Goal: Information Seeking & Learning: Learn about a topic

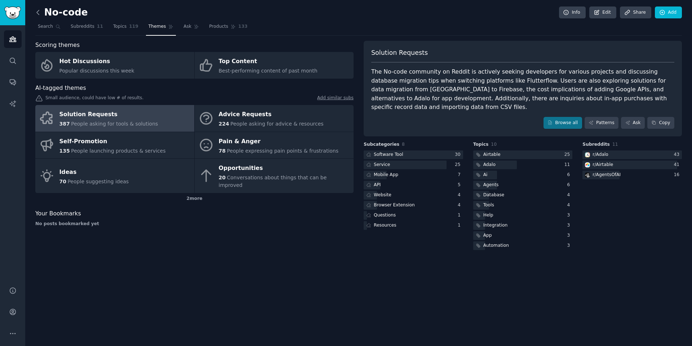
click at [35, 13] on icon at bounding box center [38, 13] width 8 height 8
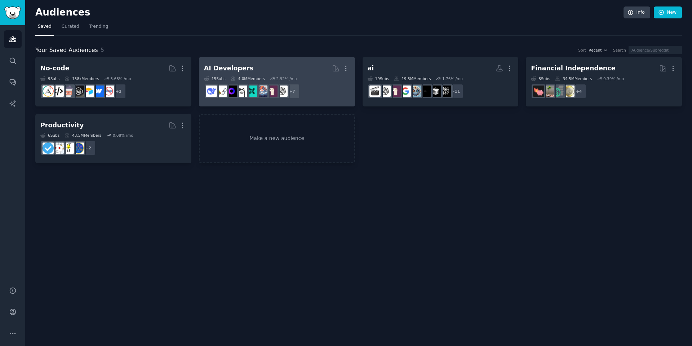
click at [270, 66] on h2 "AI Developers More" at bounding box center [277, 68] width 146 height 13
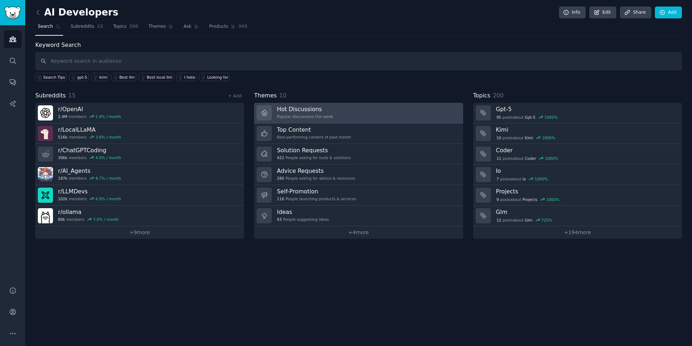
click at [354, 114] on link "Hot Discussions Popular discussions this week" at bounding box center [358, 113] width 209 height 21
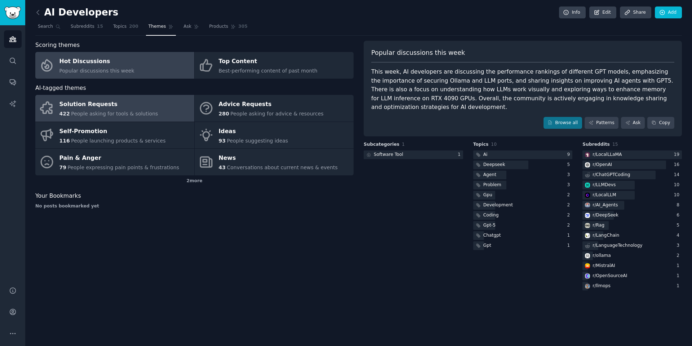
click at [108, 105] on div "Solution Requests" at bounding box center [108, 105] width 99 height 12
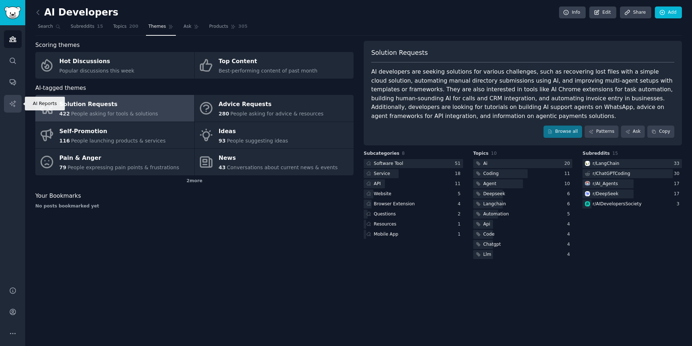
click at [9, 98] on link "AI Reports" at bounding box center [13, 104] width 18 height 18
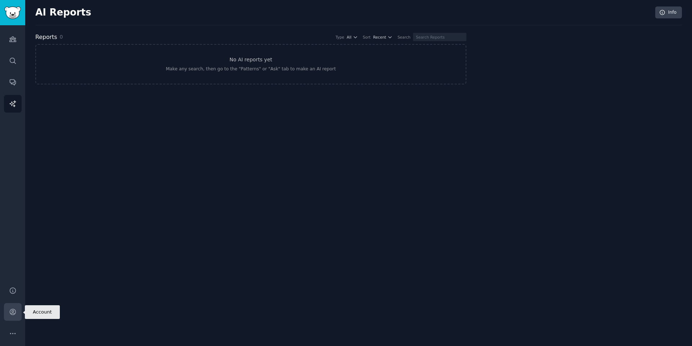
click at [15, 317] on link "Account" at bounding box center [13, 312] width 18 height 18
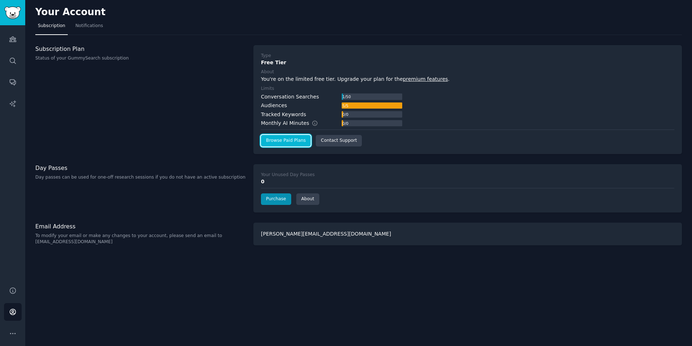
click at [295, 142] on link "Browse Paid Plans" at bounding box center [286, 141] width 50 height 12
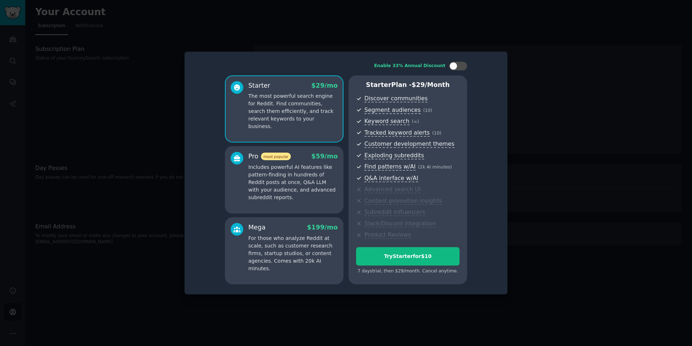
click at [48, 103] on div at bounding box center [346, 173] width 692 height 346
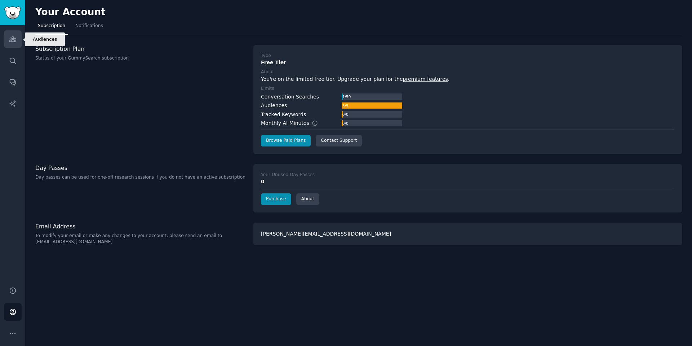
click at [15, 38] on icon "Sidebar" at bounding box center [12, 39] width 6 height 5
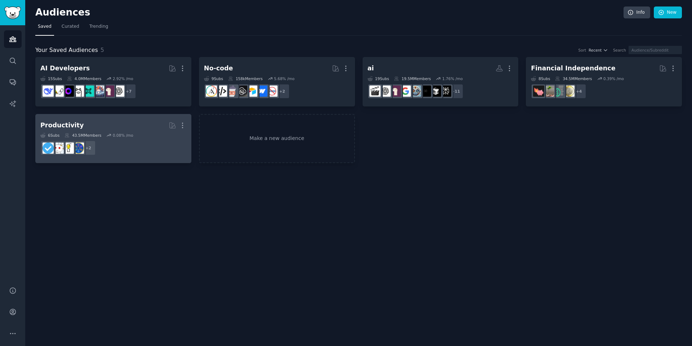
click at [132, 151] on dd "+ 2" at bounding box center [113, 148] width 146 height 20
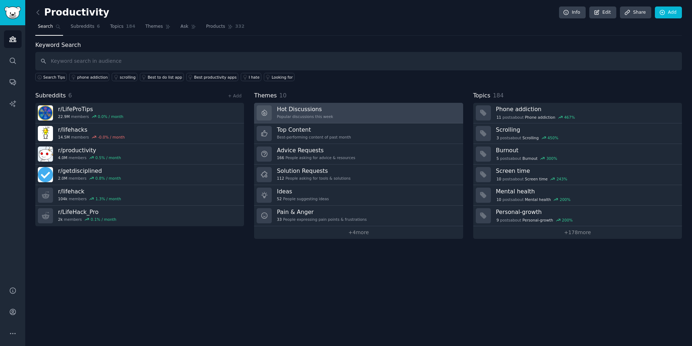
click at [335, 116] on link "Hot Discussions Popular discussions this week" at bounding box center [358, 113] width 209 height 21
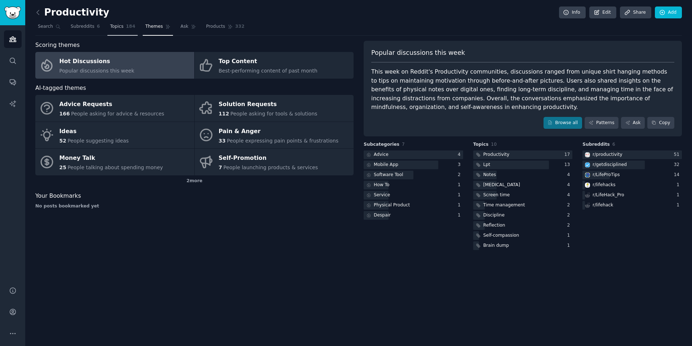
click at [113, 27] on span "Topics" at bounding box center [116, 26] width 13 height 6
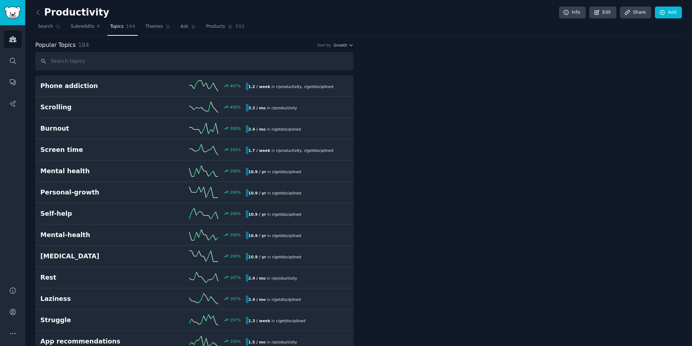
click at [352, 44] on icon "button" at bounding box center [351, 44] width 3 height 1
click at [331, 70] on div "Velocity" at bounding box center [317, 71] width 67 height 13
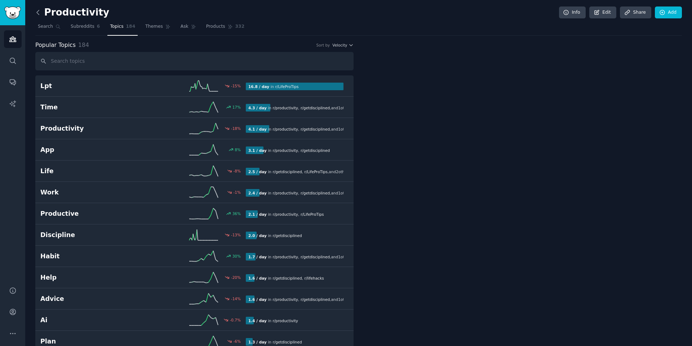
click at [41, 9] on icon at bounding box center [38, 13] width 8 height 8
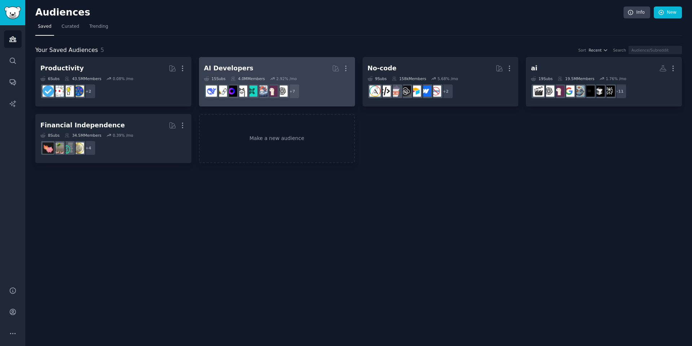
click at [302, 73] on h2 "AI Developers More" at bounding box center [277, 68] width 146 height 13
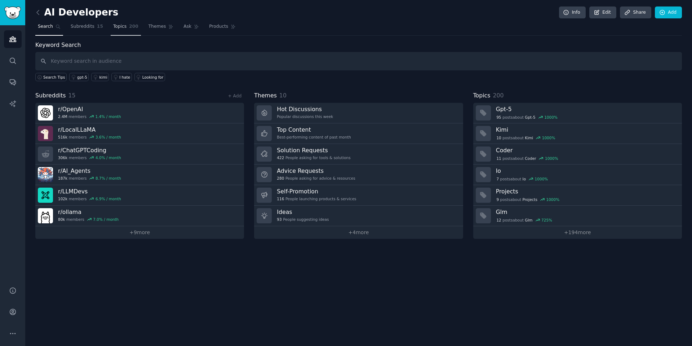
click at [120, 23] on span "Topics" at bounding box center [119, 26] width 13 height 6
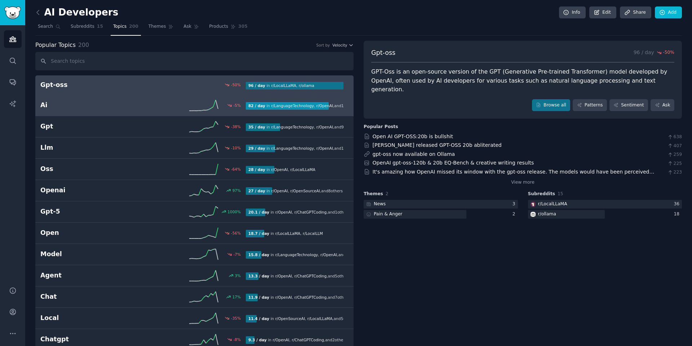
click at [62, 99] on link "Ai -5 % 82 / day in r/ LanguageTechnology , r/ OpenAI , and 12 other s" at bounding box center [194, 105] width 318 height 21
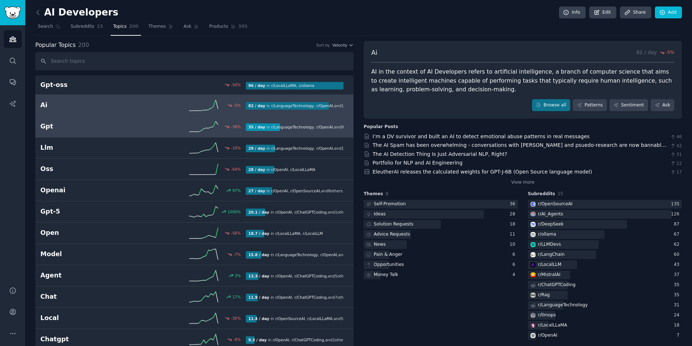
click at [51, 136] on link "Gpt -38 % 35 / day in r/ LanguageTechnology , r/ OpenAI , and 9 other s" at bounding box center [194, 126] width 318 height 21
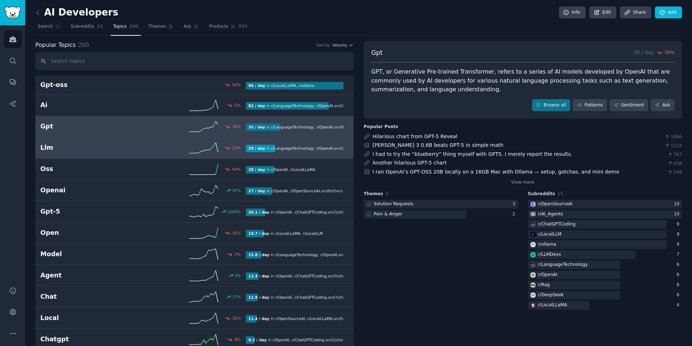
click at [60, 147] on h2 "Llm" at bounding box center [91, 147] width 103 height 9
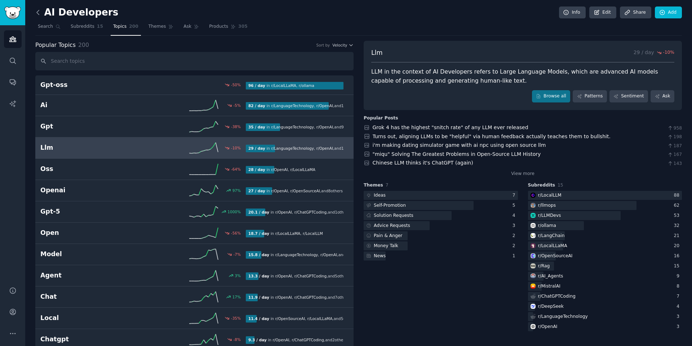
click at [40, 12] on icon at bounding box center [38, 13] width 8 height 8
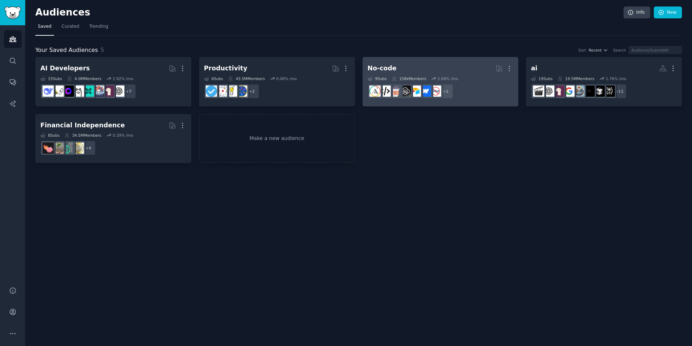
click at [474, 76] on div "9 Sub s 158k Members 5.68 % /mo" at bounding box center [441, 78] width 146 height 5
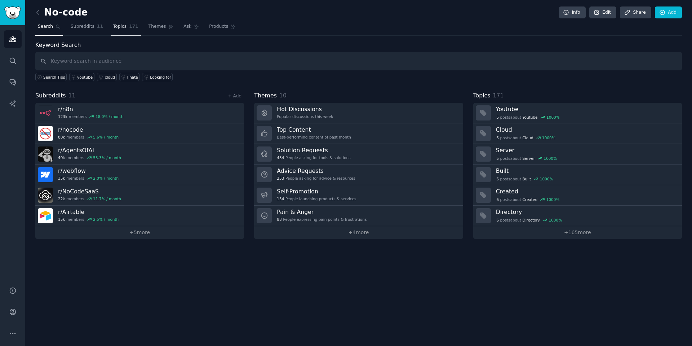
click at [118, 26] on span "Topics" at bounding box center [119, 26] width 13 height 6
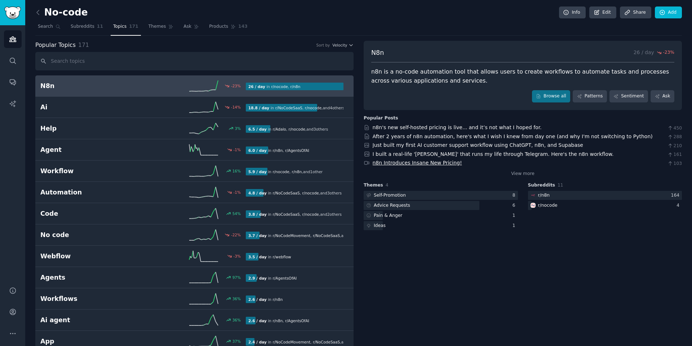
click at [385, 163] on link "n8n Introduces Insane New Pricing!" at bounding box center [417, 163] width 89 height 6
click at [154, 27] on span "Themes" at bounding box center [158, 26] width 18 height 6
